Goal: Task Accomplishment & Management: Use online tool/utility

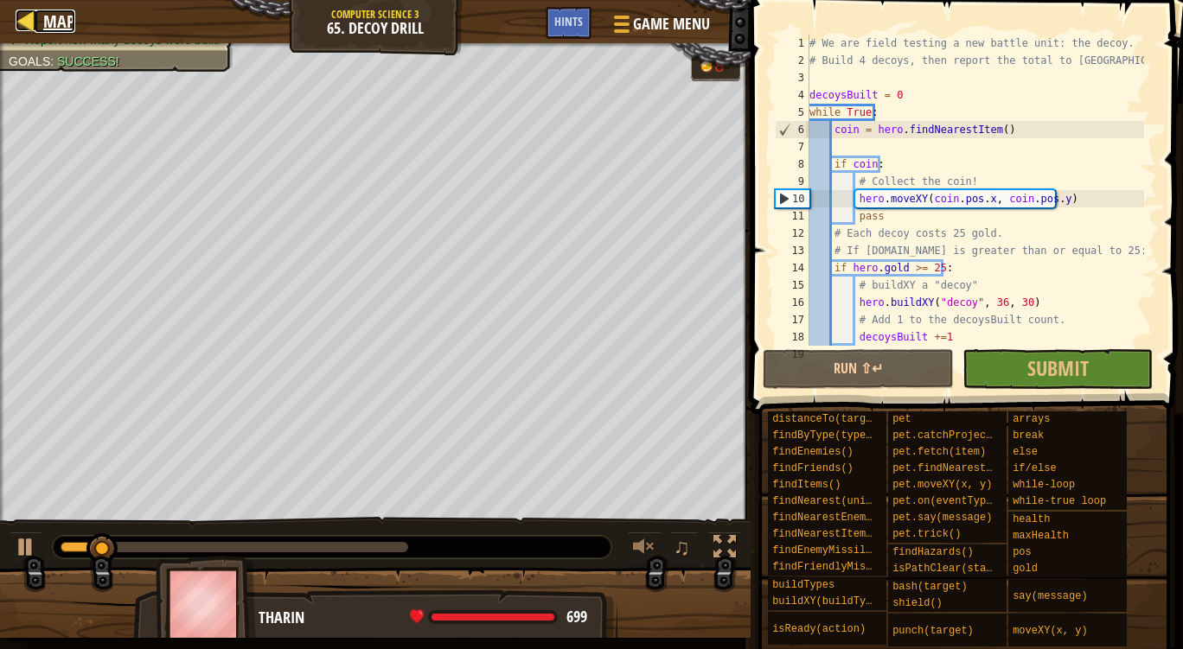
click at [68, 26] on span "Map" at bounding box center [59, 21] width 32 height 23
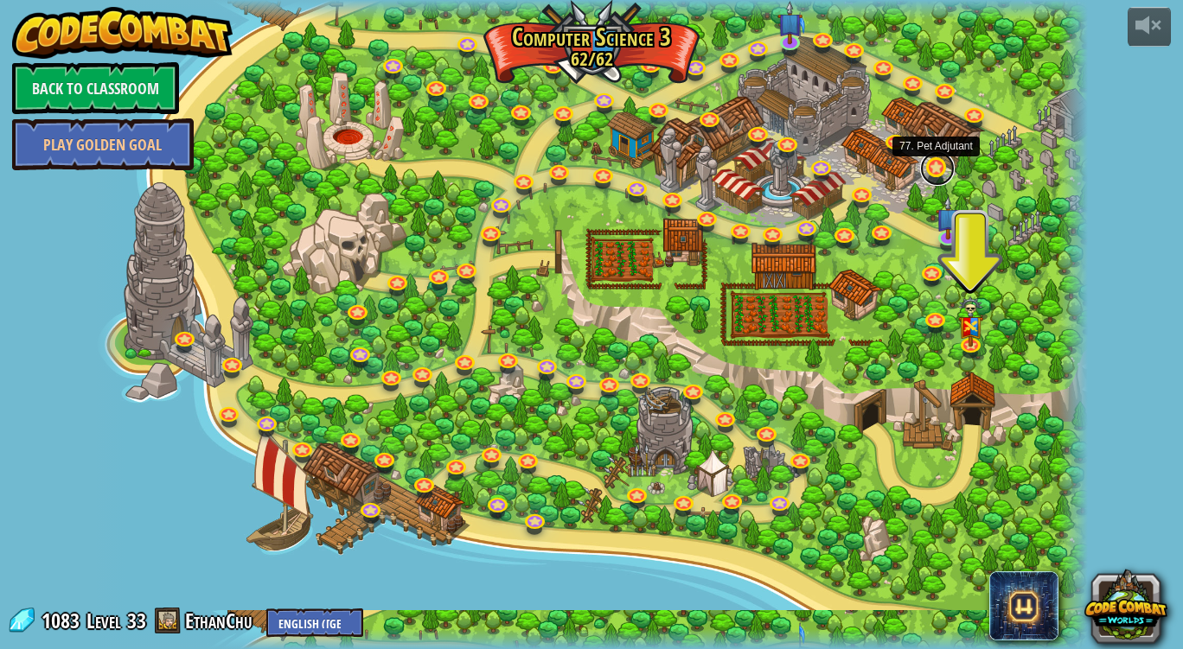
click at [928, 161] on link at bounding box center [937, 168] width 35 height 35
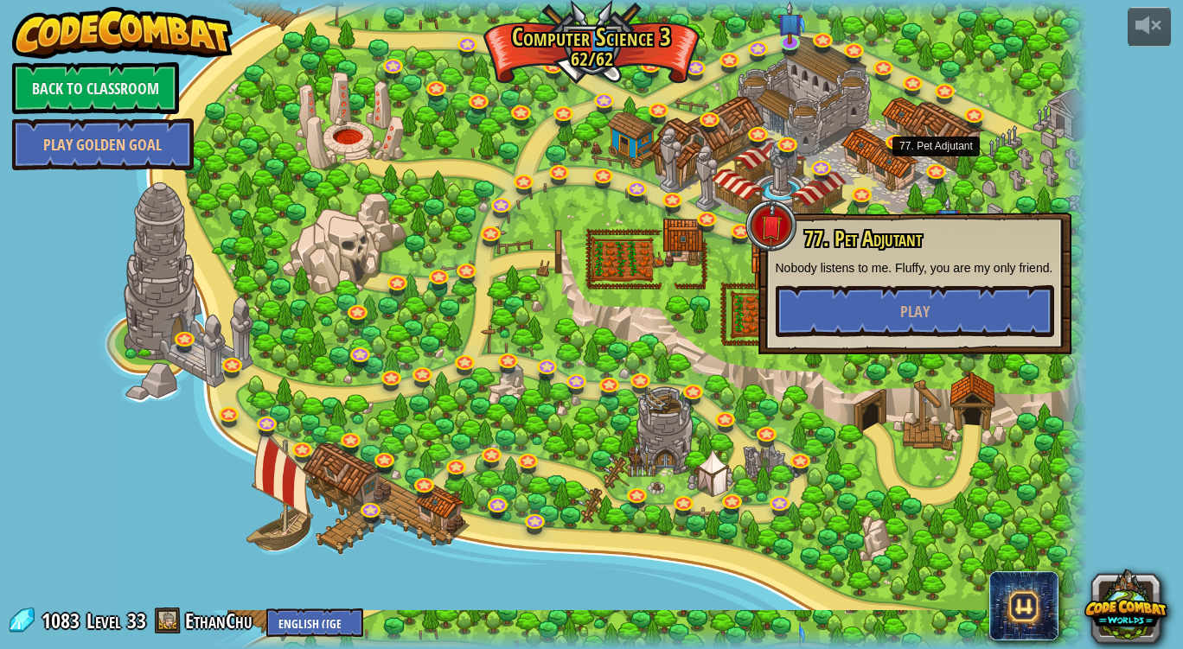
click at [993, 195] on div at bounding box center [591, 324] width 993 height 649
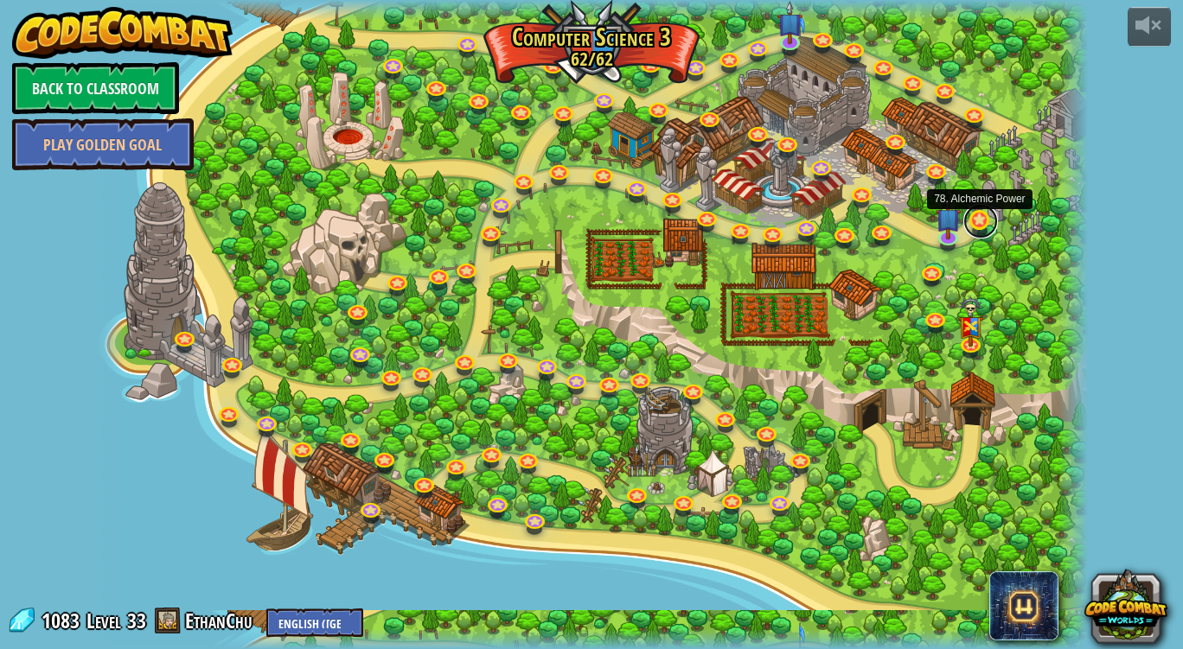
click at [981, 223] on link at bounding box center [980, 221] width 35 height 35
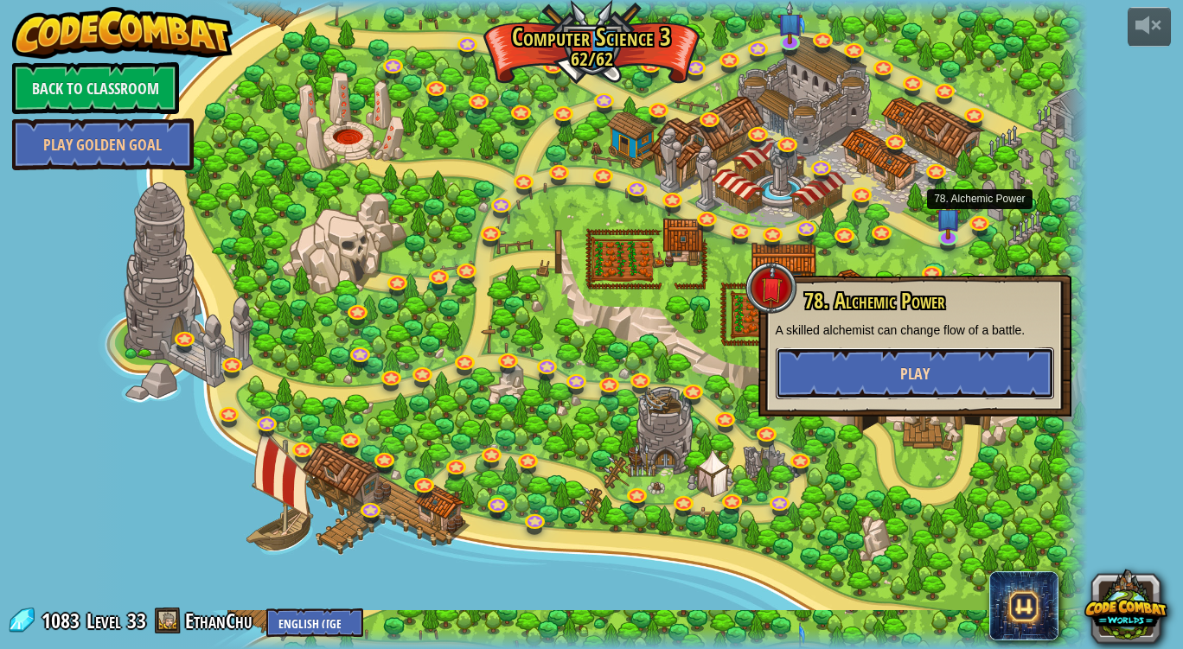
click at [802, 380] on button "Play" at bounding box center [915, 374] width 278 height 52
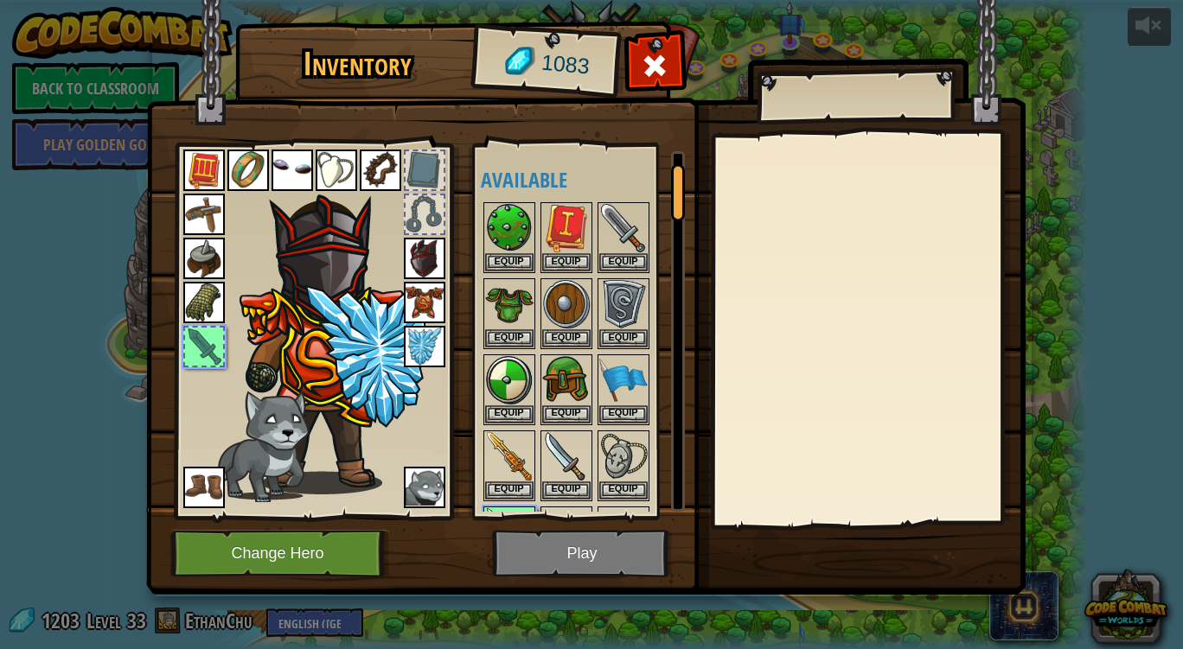
scroll to position [68, 0]
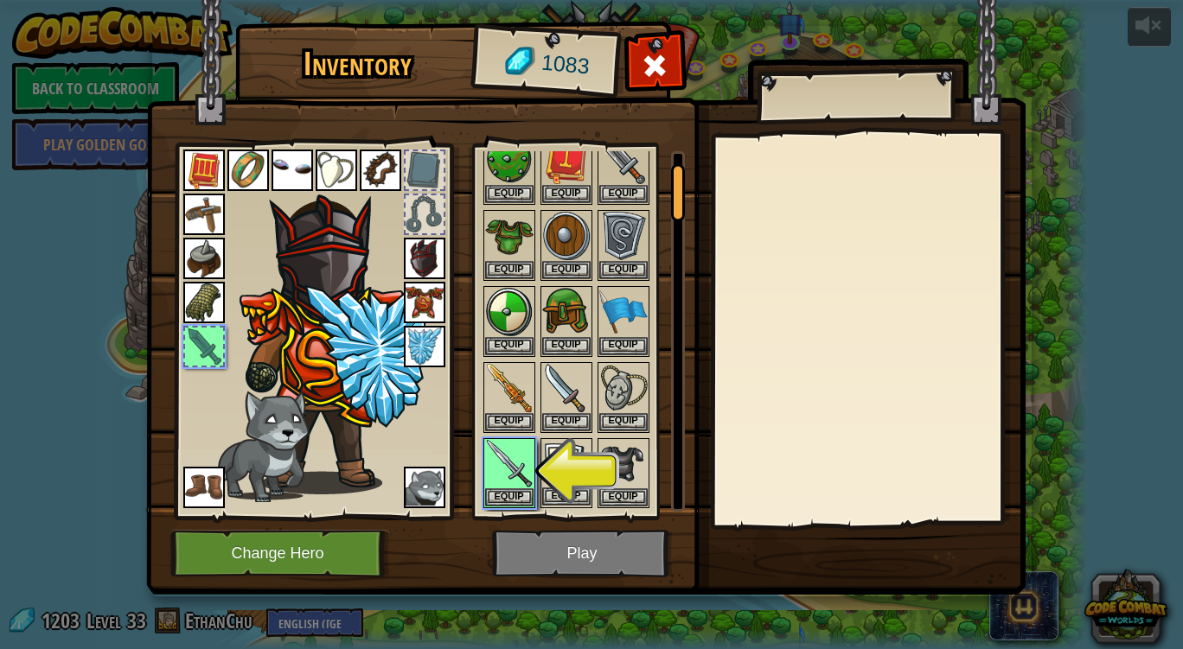
click at [541, 485] on div "Equip" at bounding box center [566, 473] width 52 height 71
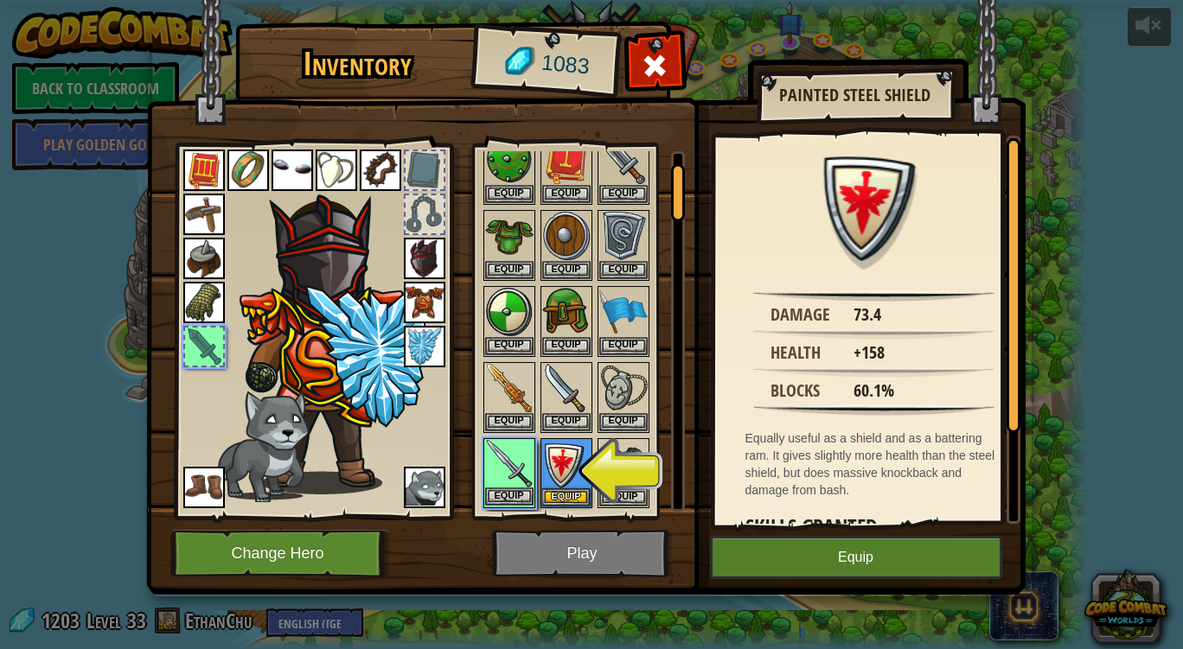
click at [508, 473] on img at bounding box center [509, 464] width 48 height 48
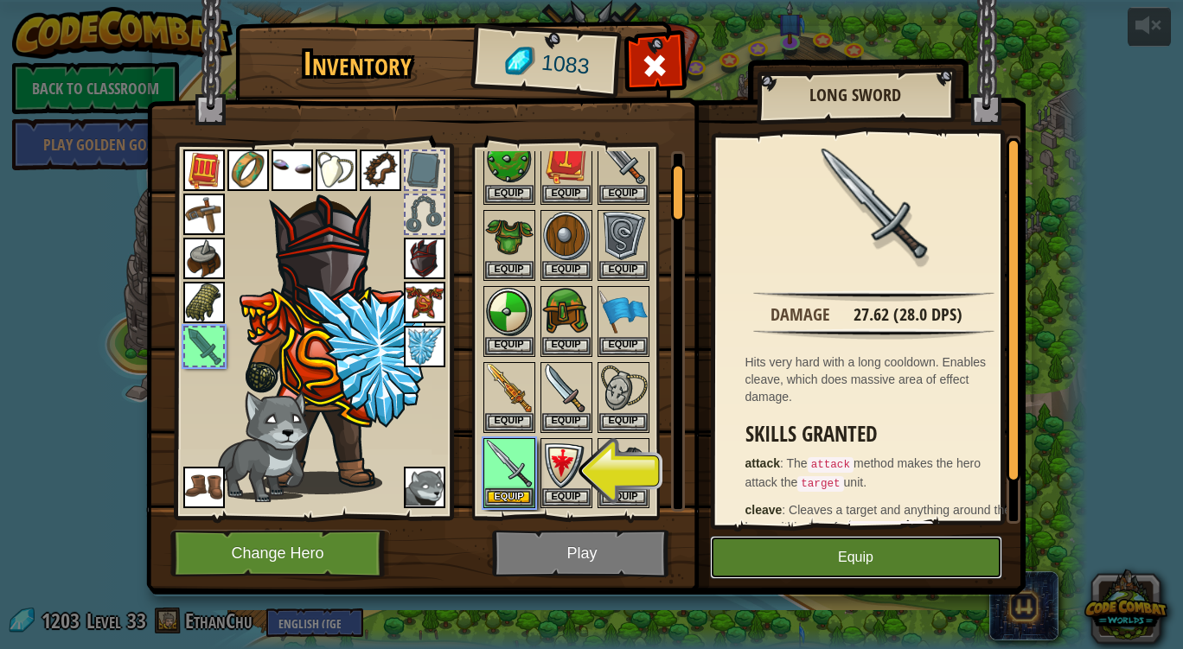
click at [724, 565] on button "Equip" at bounding box center [856, 557] width 292 height 43
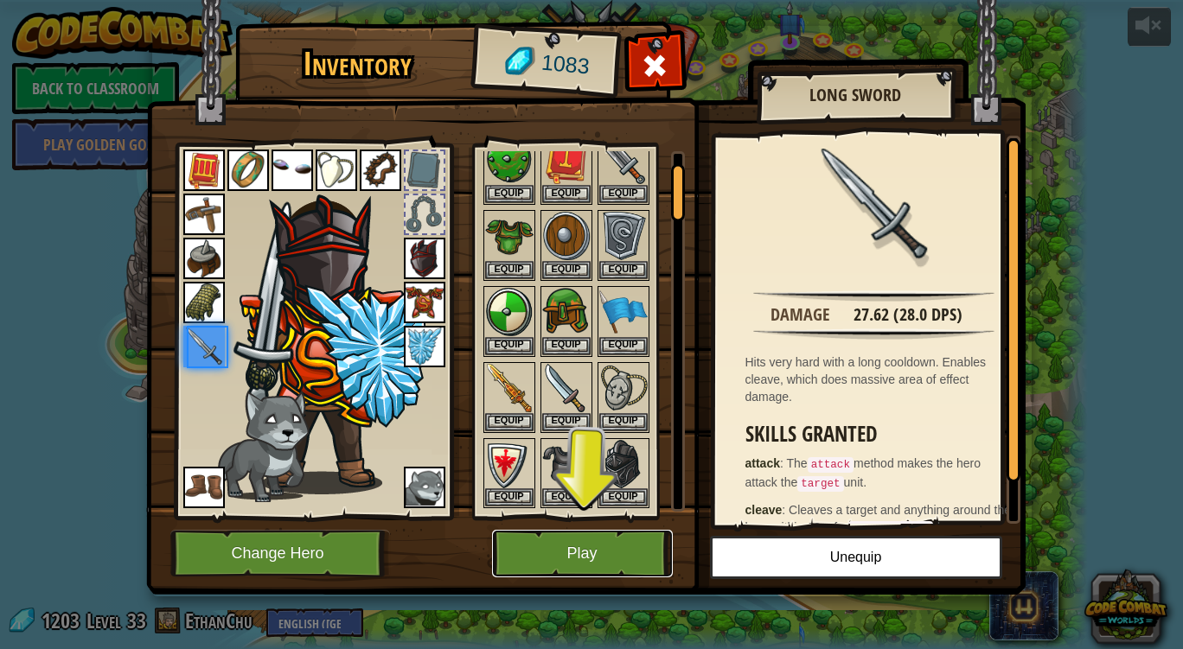
click at [622, 547] on button "Play" at bounding box center [582, 554] width 181 height 48
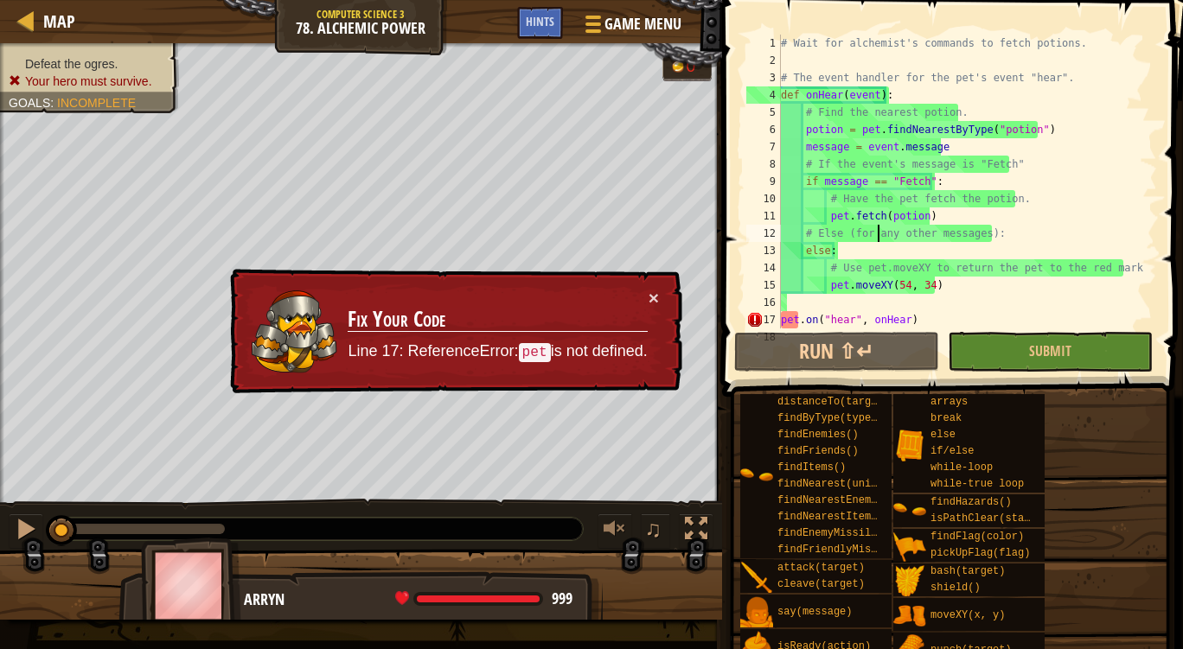
click at [879, 237] on div "# Wait for alchemist's commands to fetch potions. # The event handler for the p…" at bounding box center [960, 199] width 367 height 329
type textarea "# Else (for any other messages):"
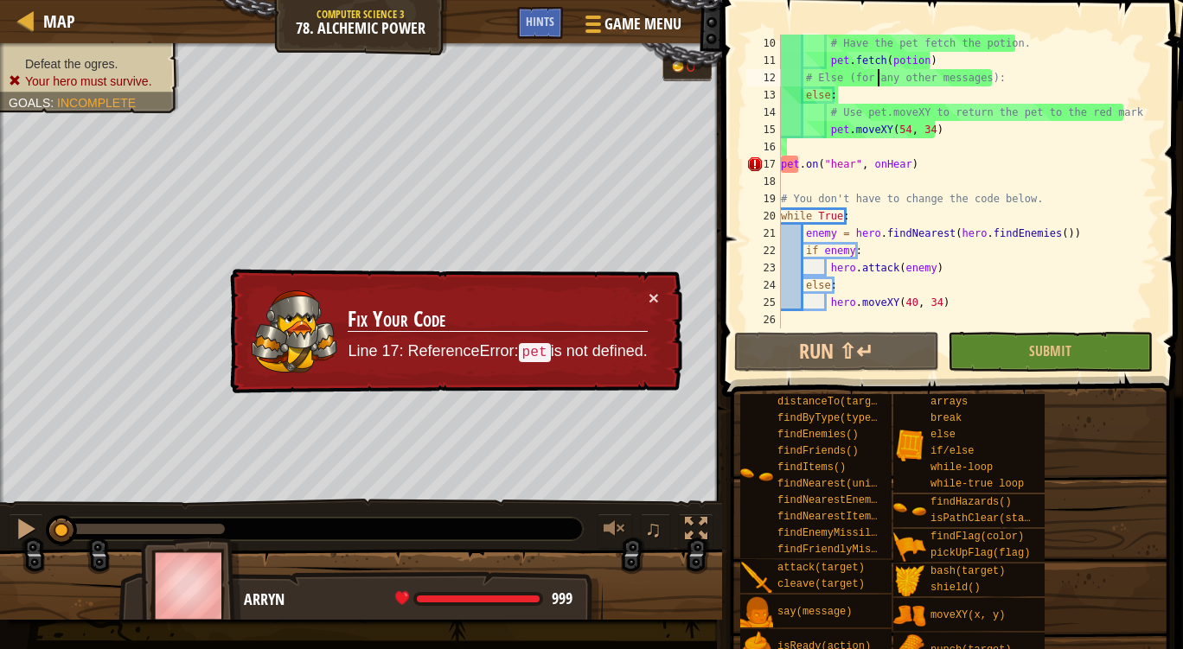
scroll to position [156, 0]
click at [59, 14] on span "Map" at bounding box center [59, 21] width 32 height 23
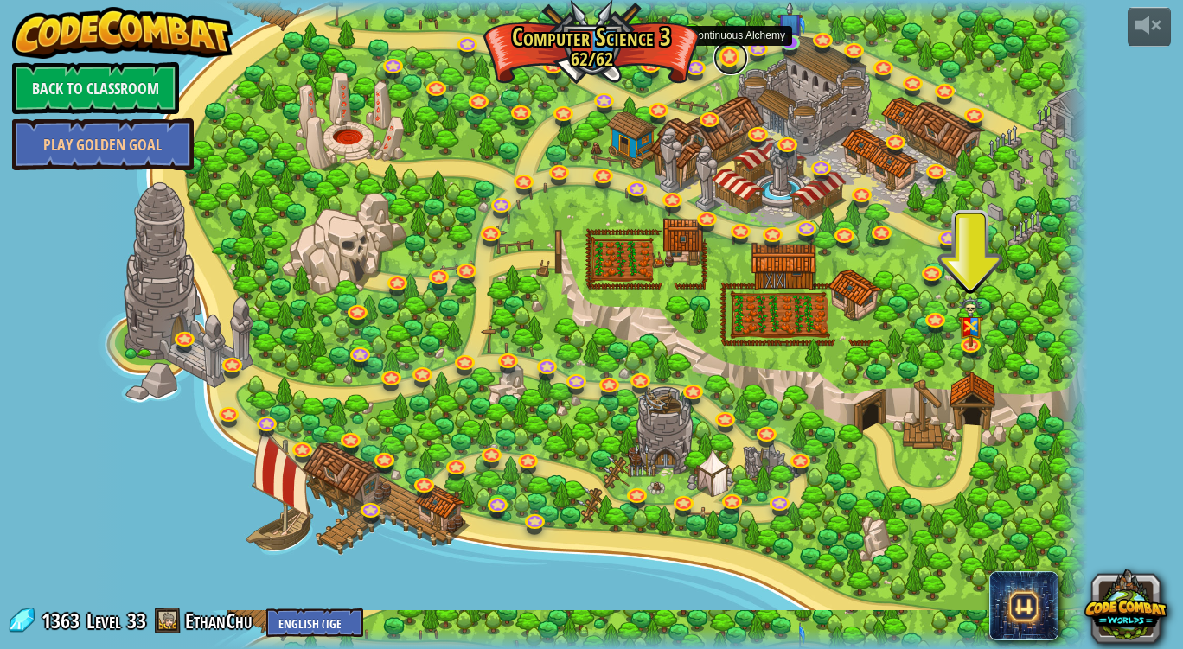
click at [731, 55] on link at bounding box center [730, 58] width 35 height 35
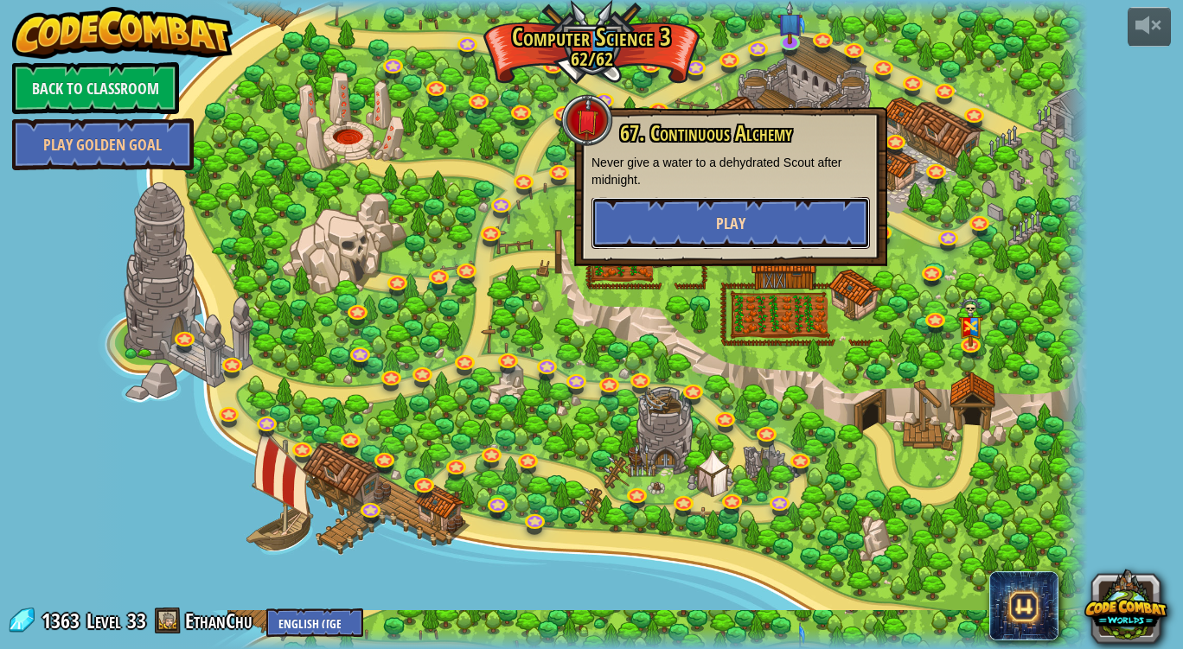
click at [677, 225] on button "Play" at bounding box center [730, 223] width 278 height 52
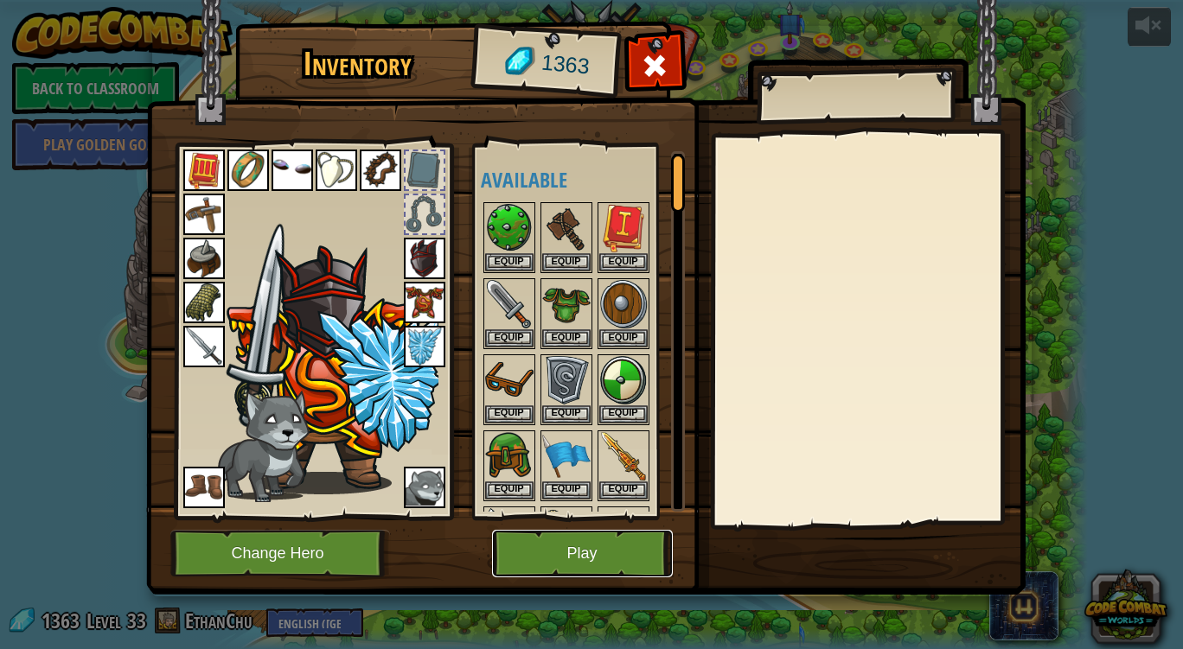
click at [545, 567] on button "Play" at bounding box center [582, 554] width 181 height 48
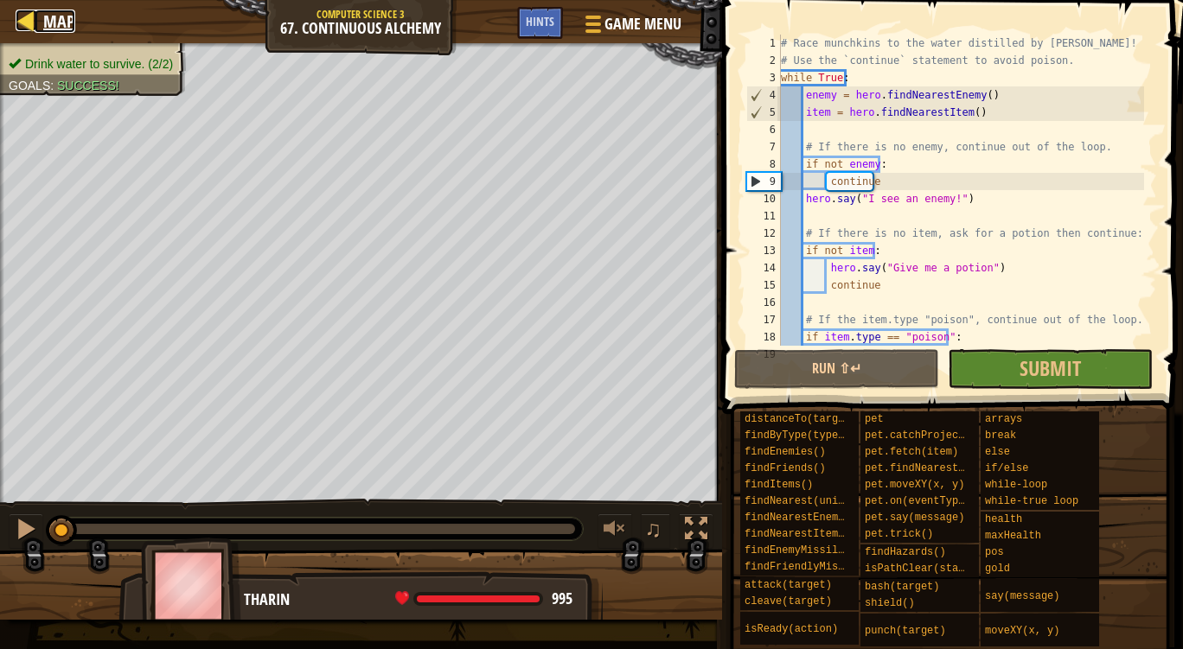
click at [42, 21] on link "Map" at bounding box center [55, 21] width 41 height 23
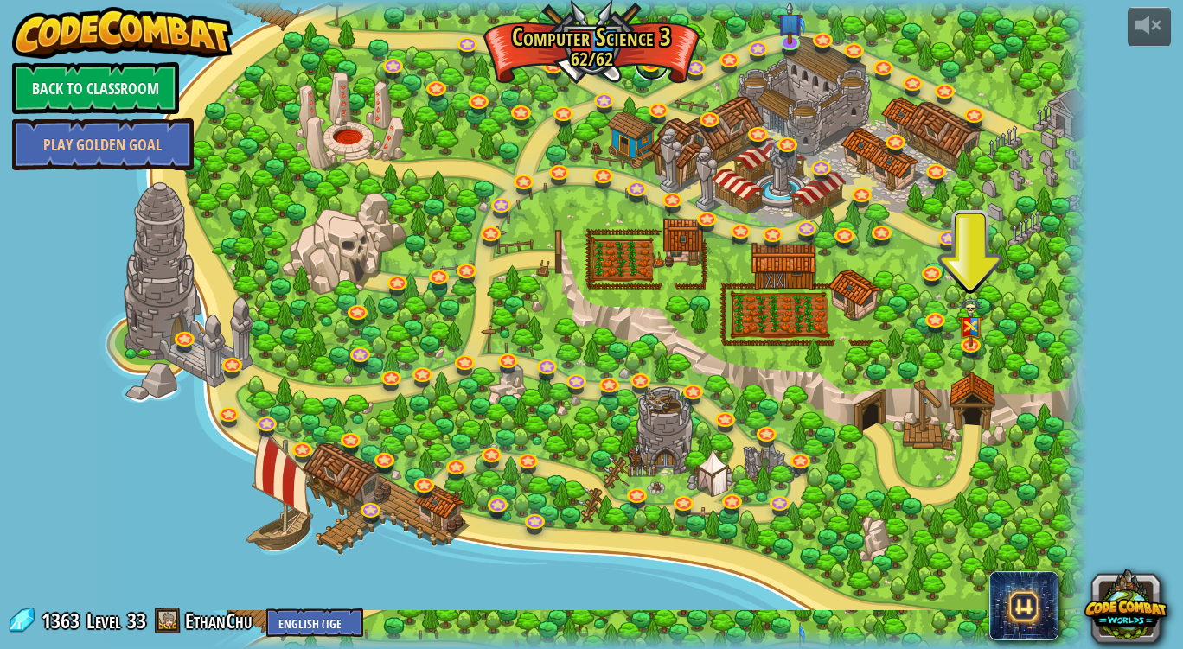
click at [651, 68] on link at bounding box center [652, 63] width 35 height 35
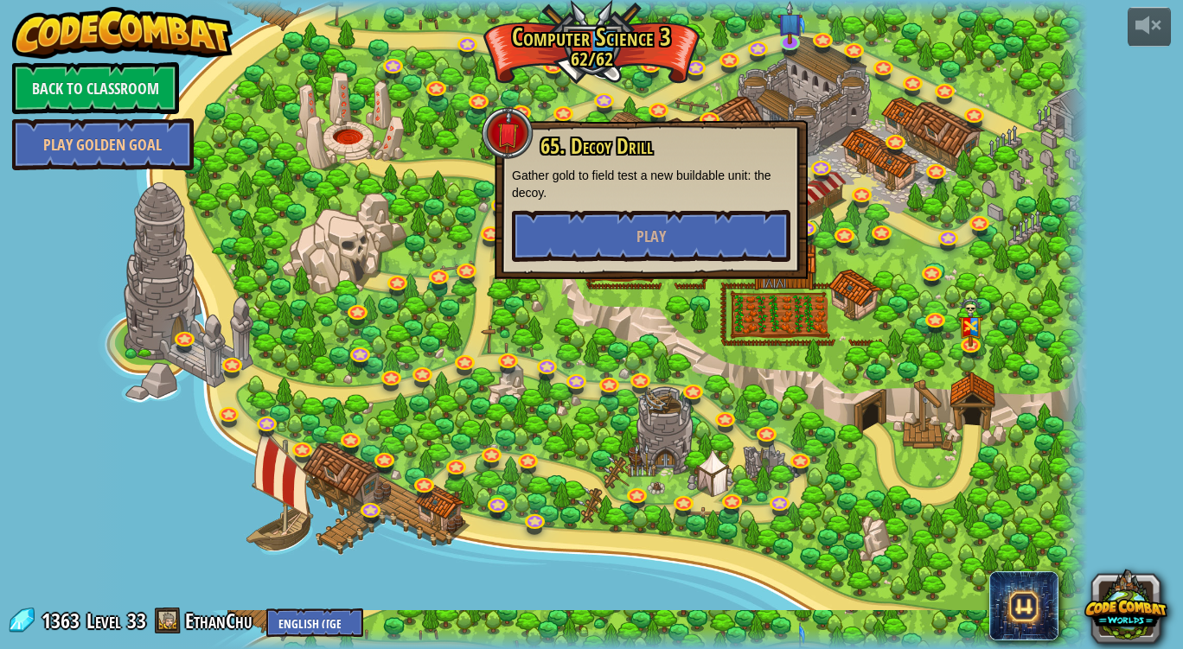
click at [604, 59] on link at bounding box center [605, 61] width 35 height 35
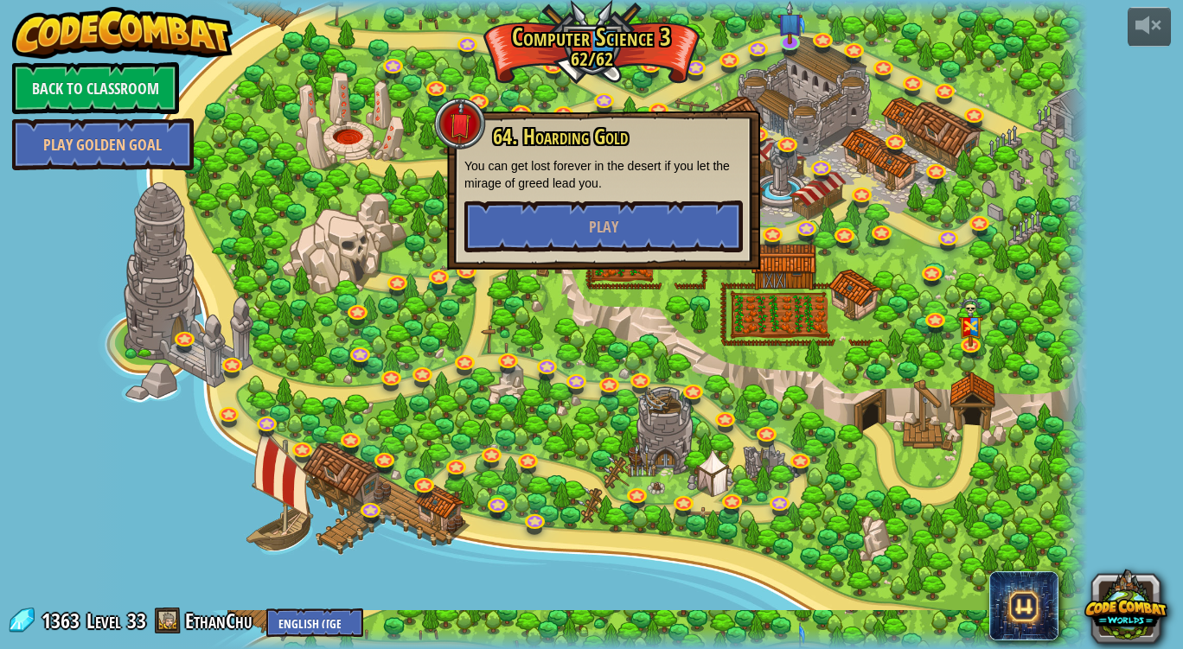
click at [571, 75] on div at bounding box center [591, 324] width 993 height 649
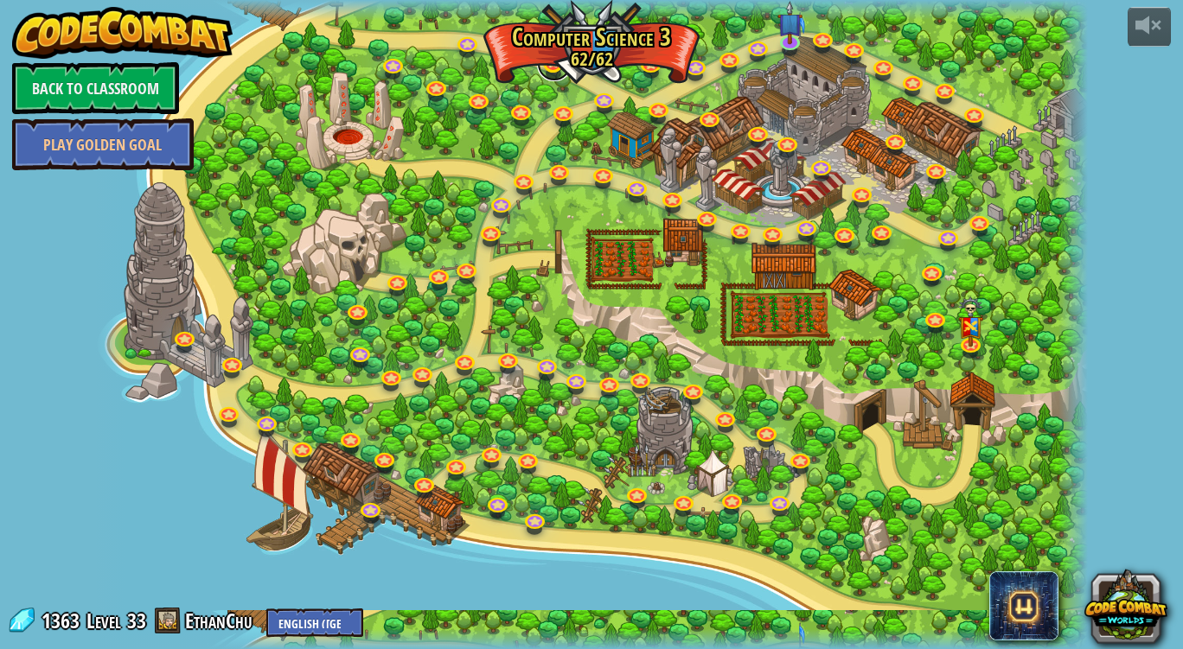
click at [548, 64] on link at bounding box center [554, 64] width 35 height 35
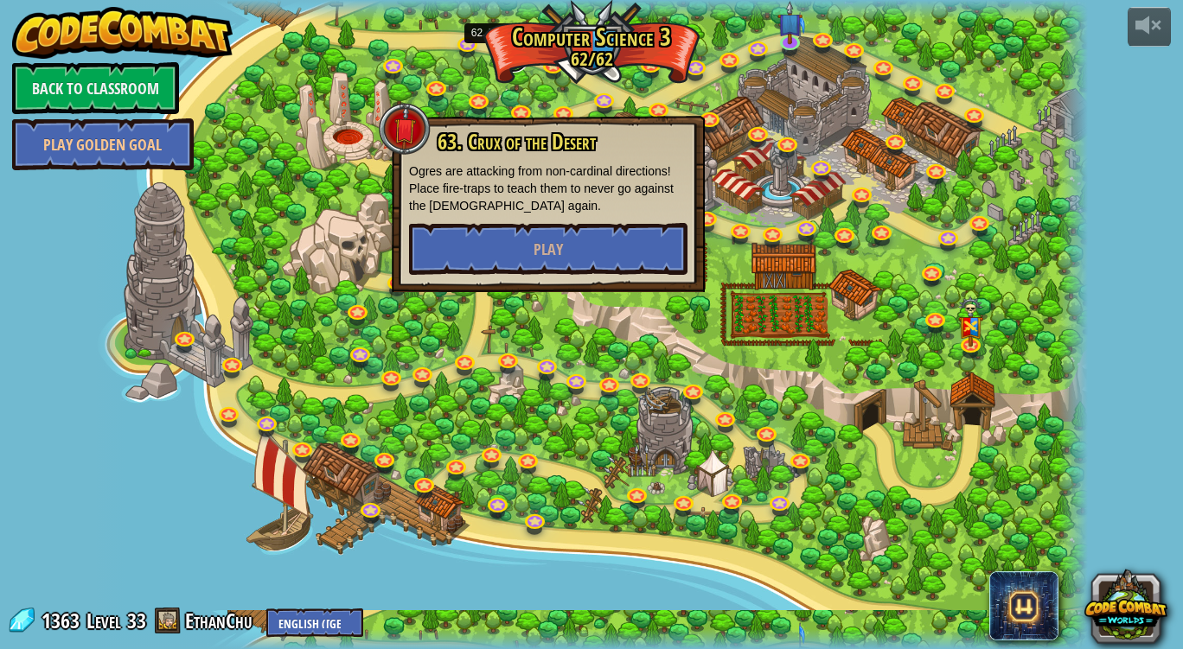
click at [513, 49] on link at bounding box center [512, 55] width 35 height 35
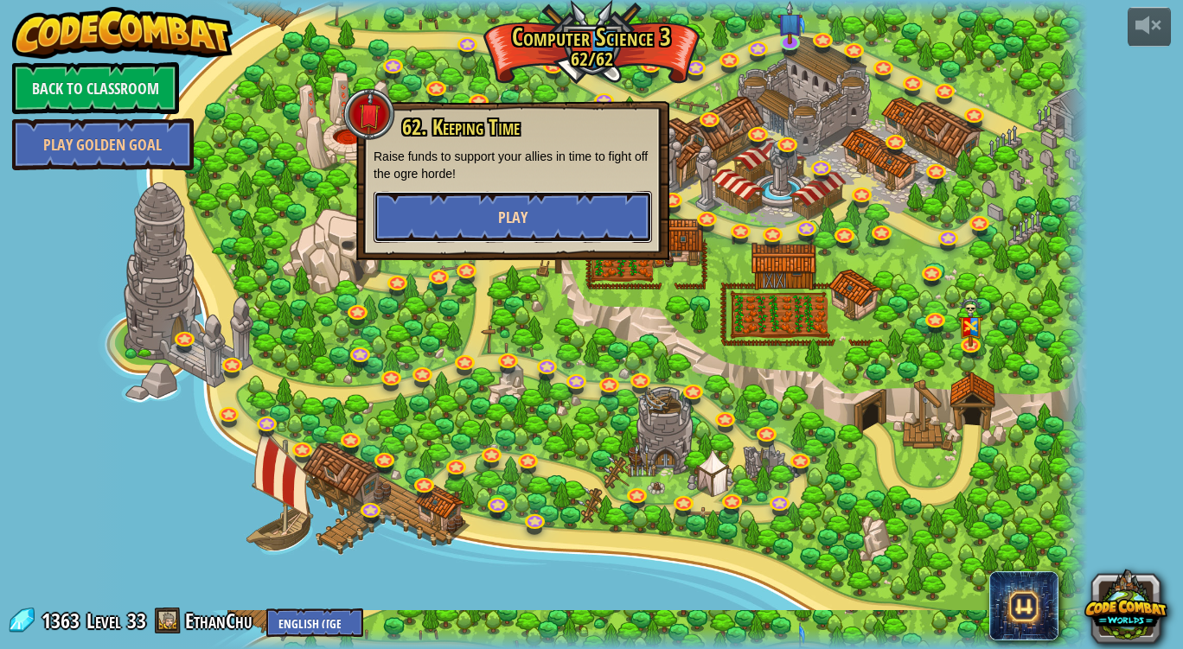
click at [516, 218] on span "Play" at bounding box center [512, 218] width 29 height 22
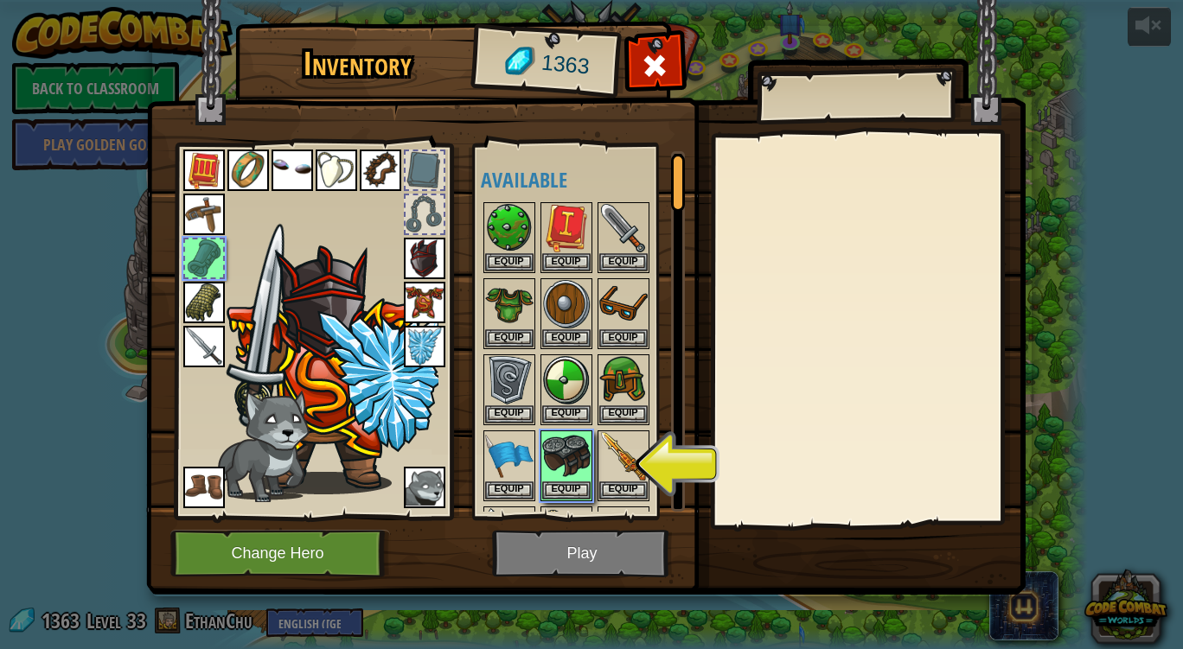
click at [547, 552] on img at bounding box center [585, 281] width 879 height 628
click at [562, 481] on button "Equip" at bounding box center [566, 490] width 48 height 18
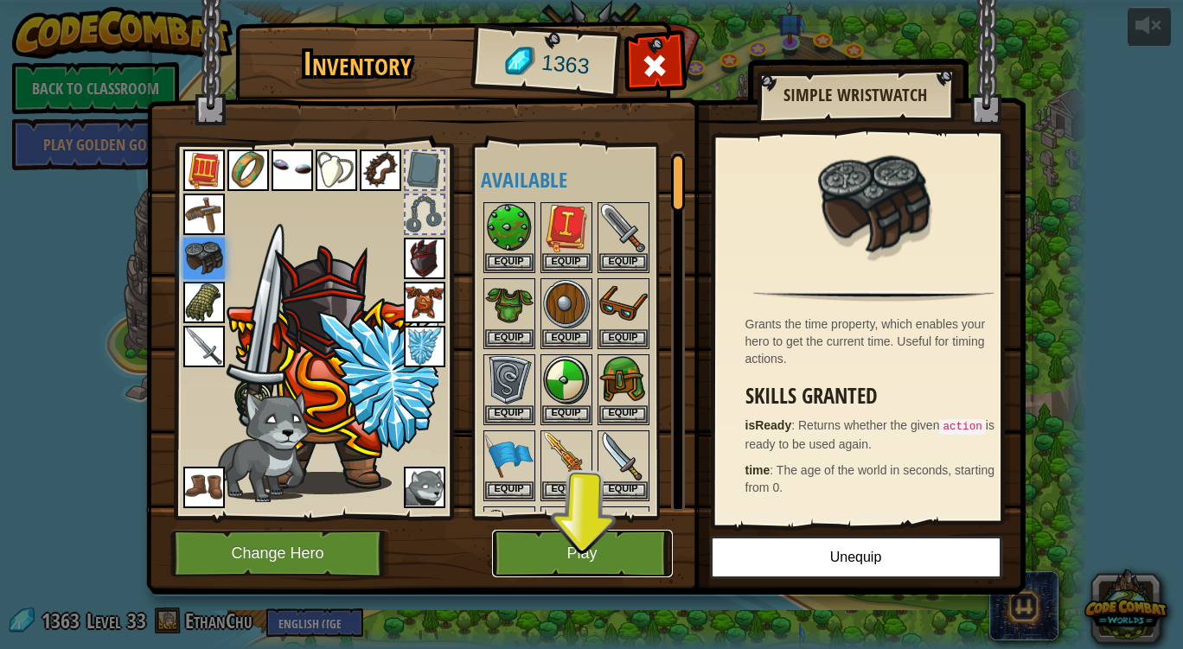
click at [565, 550] on button "Play" at bounding box center [582, 554] width 181 height 48
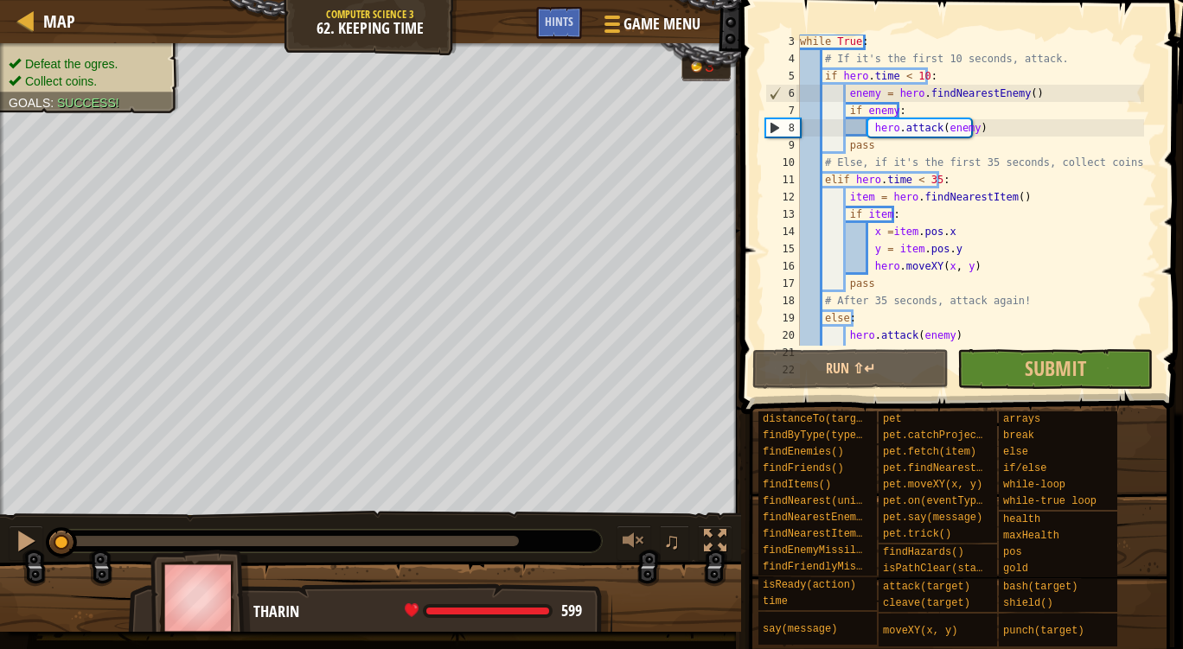
scroll to position [35, 0]
